Goal: Information Seeking & Learning: Learn about a topic

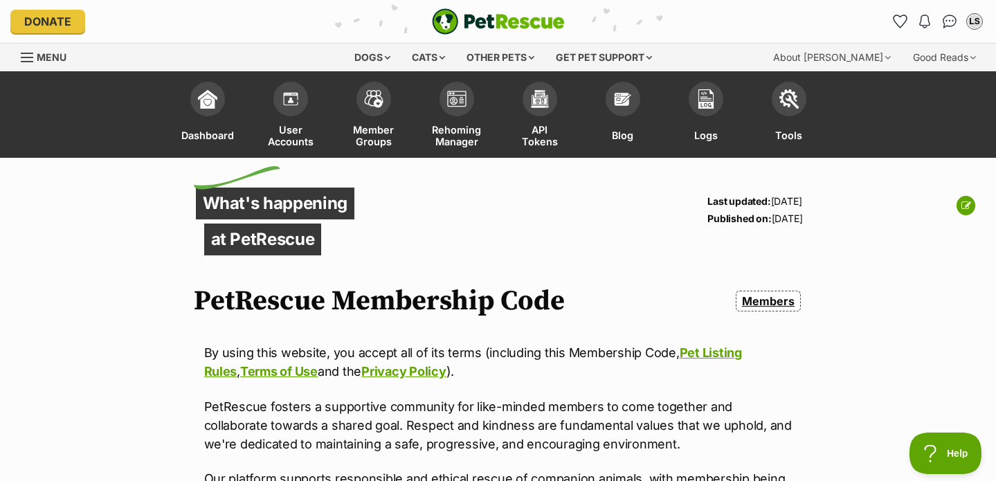
click at [532, 20] on img "PetRescue" at bounding box center [498, 21] width 133 height 26
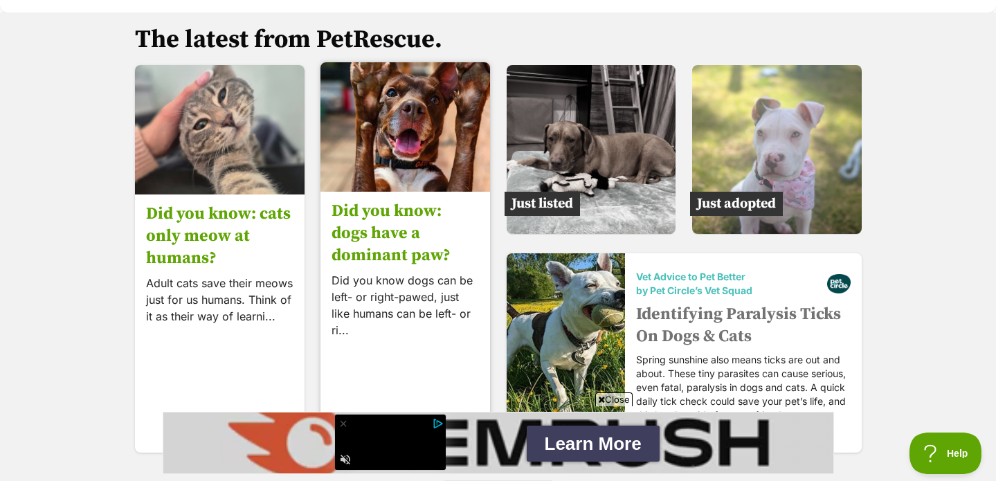
click at [430, 204] on h3 "Did you know: dogs have a dominant paw?" at bounding box center [405, 233] width 147 height 66
